Goal: Transaction & Acquisition: Purchase product/service

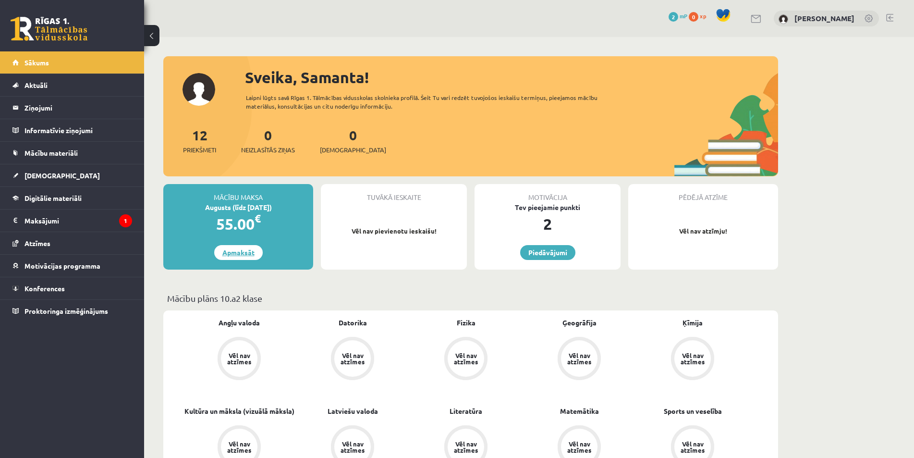
click at [250, 255] on link "Apmaksāt" at bounding box center [238, 252] width 48 height 15
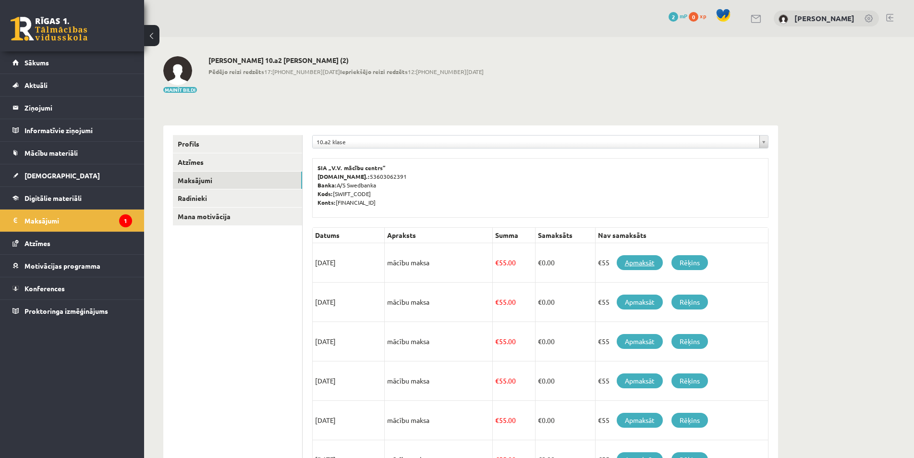
click at [643, 266] on link "Apmaksāt" at bounding box center [640, 262] width 46 height 15
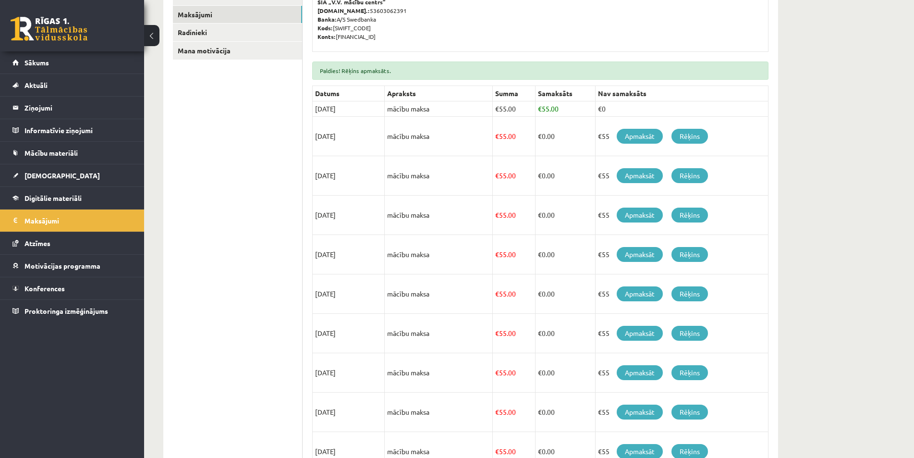
scroll to position [192, 0]
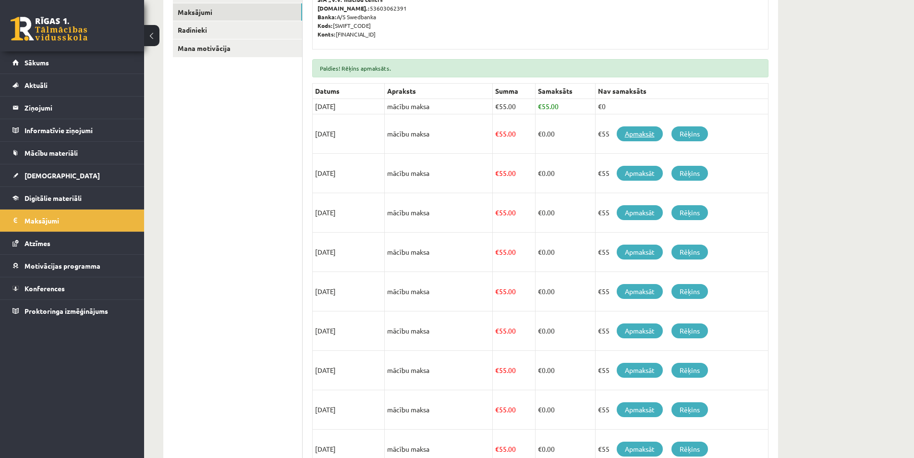
click at [632, 134] on link "Apmaksāt" at bounding box center [640, 133] width 46 height 15
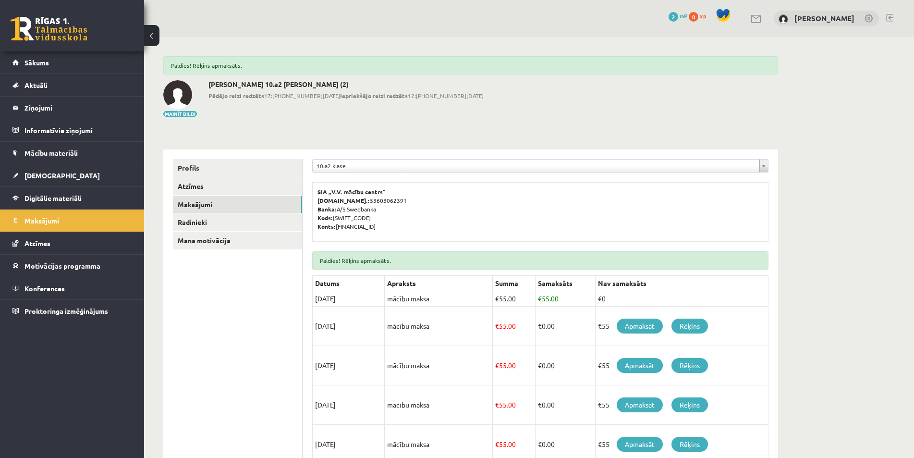
scroll to position [192, 0]
